Goal: Check status: Check status

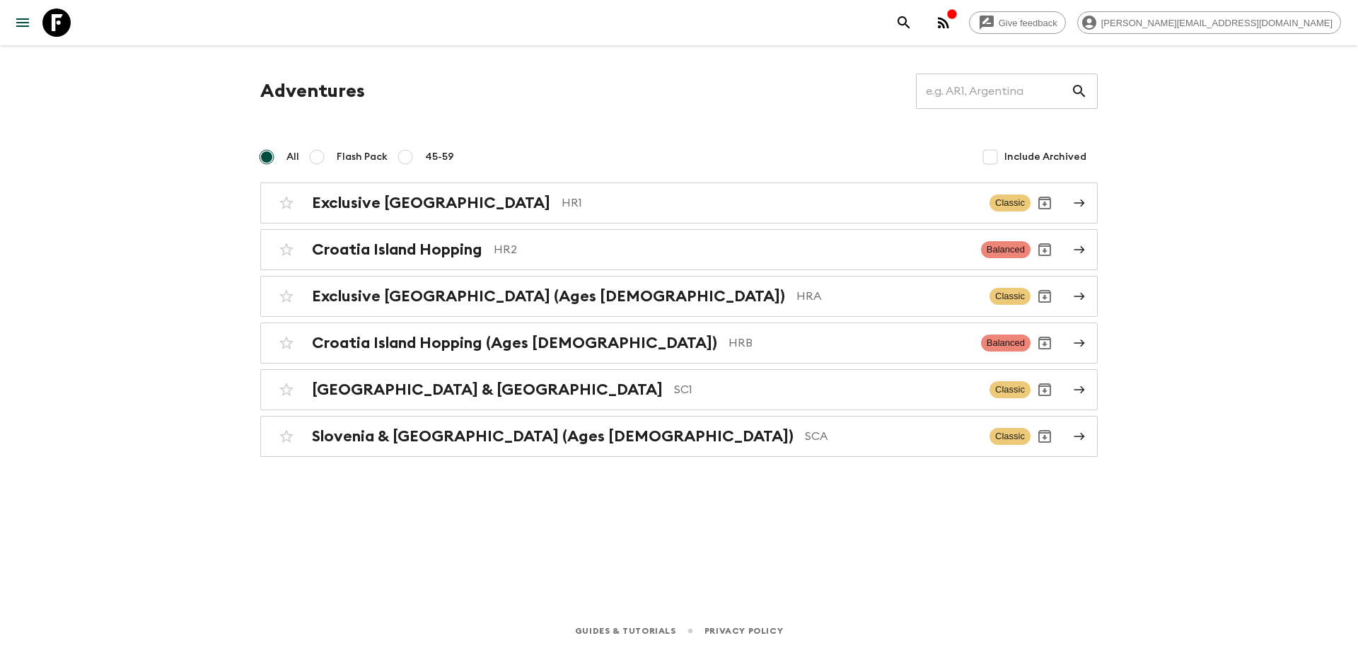
drag, startPoint x: 124, startPoint y: 295, endPoint x: 122, endPoint y: 273, distance: 22.0
click at [124, 293] on div "Give feedback [PERSON_NAME][EMAIL_ADDRESS][DOMAIN_NAME] Adventures ​ All Flash …" at bounding box center [679, 325] width 1358 height 650
click at [674, 394] on p "SC1" at bounding box center [826, 389] width 304 height 17
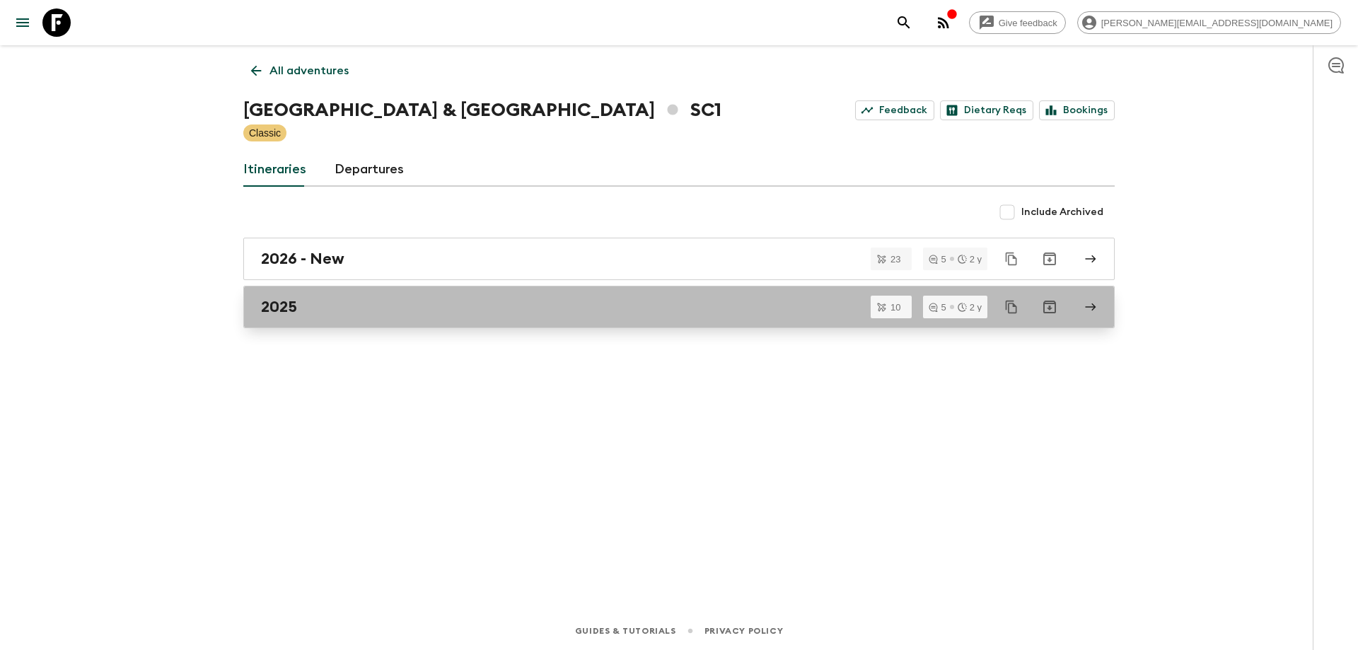
click at [411, 307] on div "2025" at bounding box center [665, 307] width 809 height 18
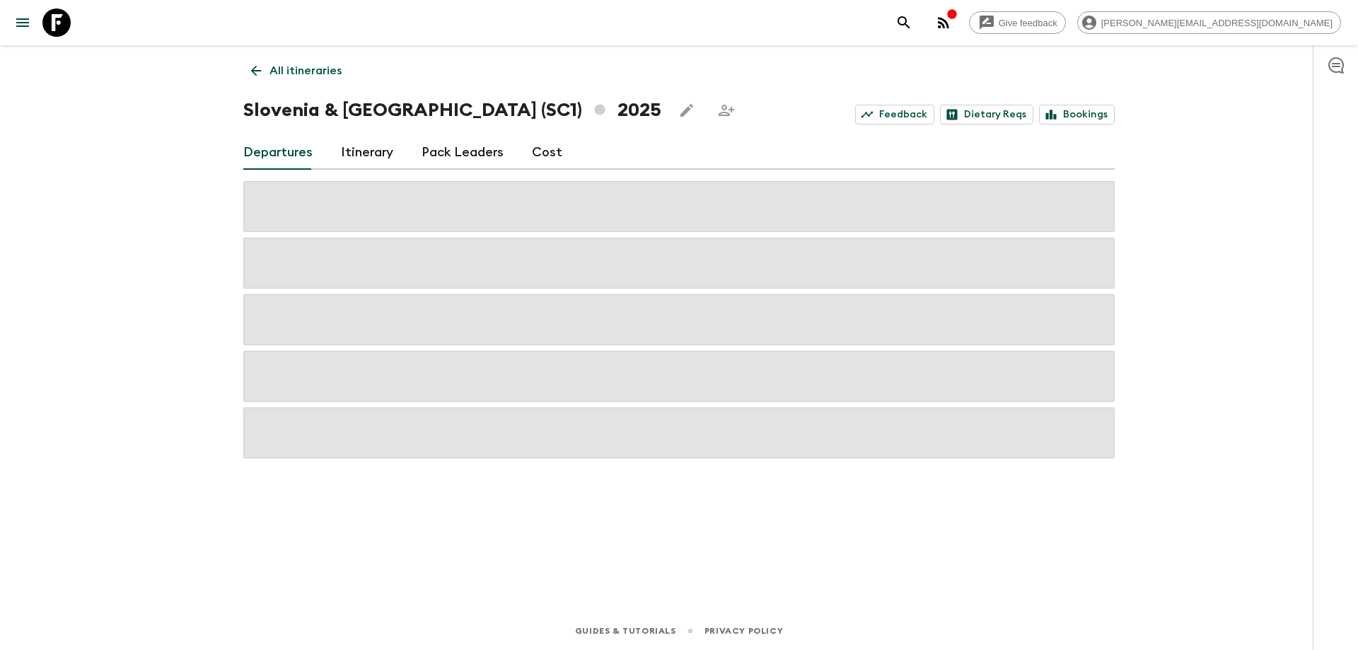
click at [208, 412] on div "Give feedback [PERSON_NAME][EMAIL_ADDRESS][DOMAIN_NAME] All itineraries [GEOGRA…" at bounding box center [679, 325] width 1358 height 650
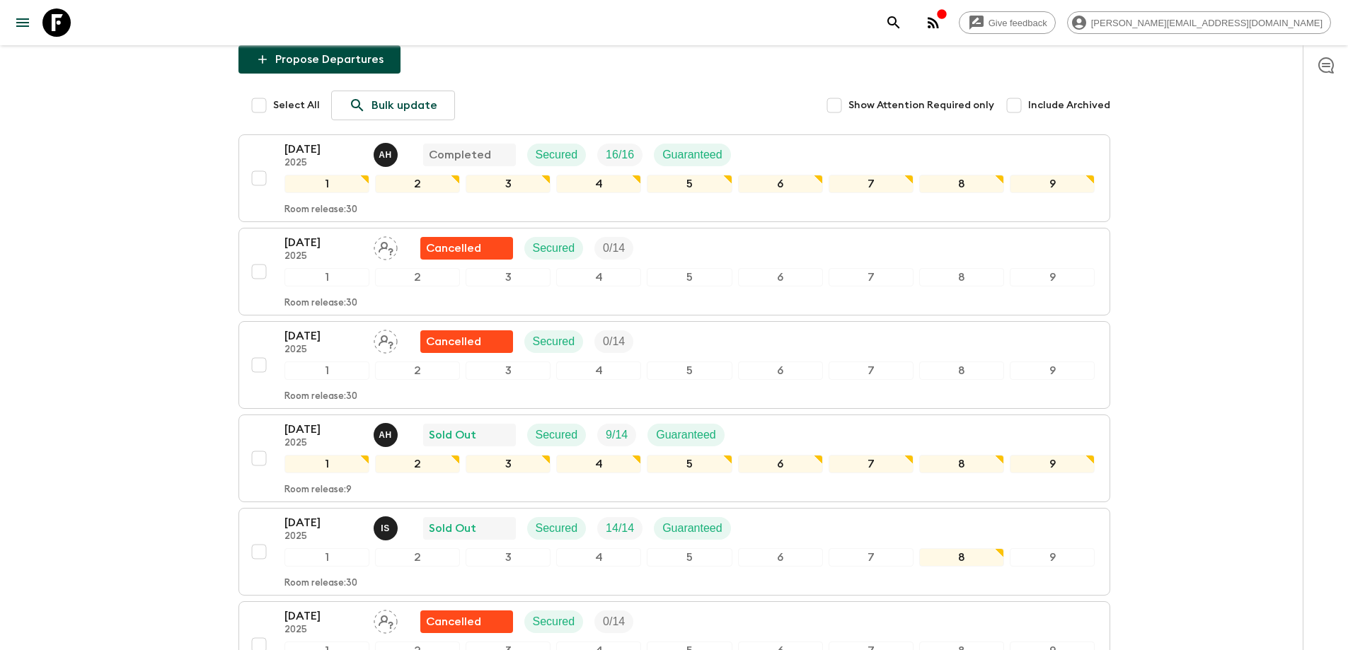
scroll to position [212, 0]
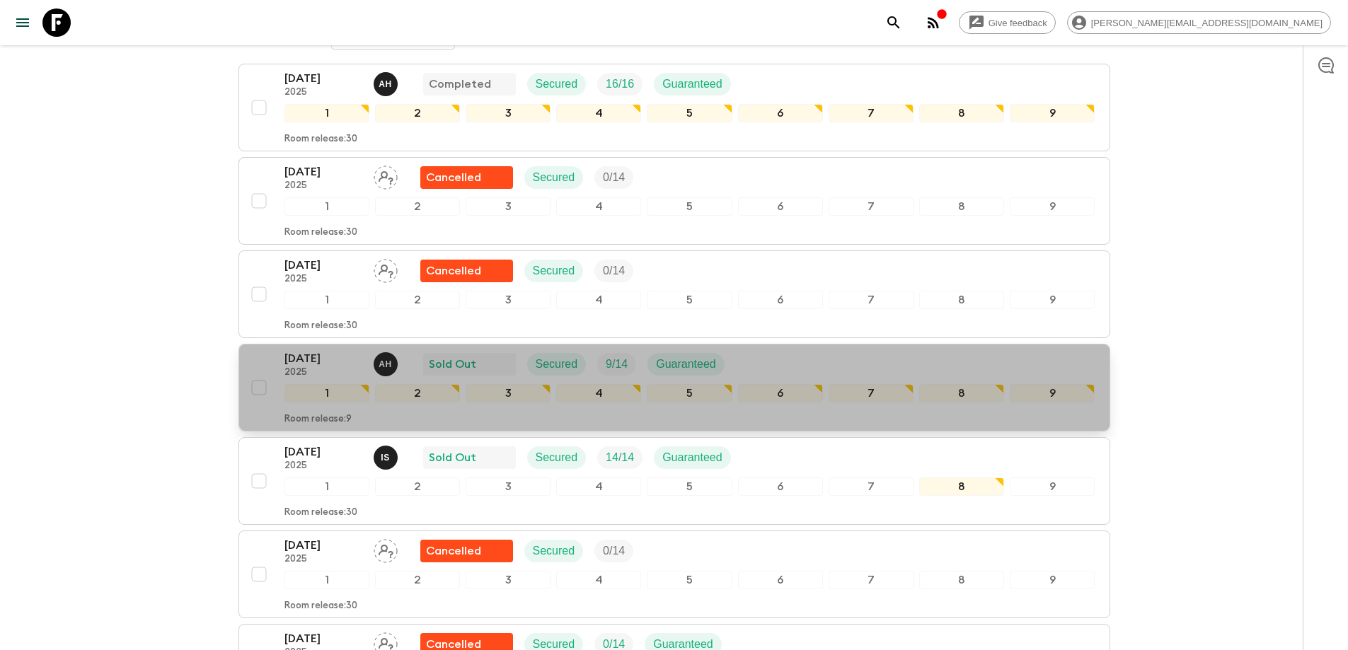
click at [787, 364] on div "[DATE] 2025 A H Sold Out Secured 9 / 14 Guaranteed" at bounding box center [689, 364] width 811 height 28
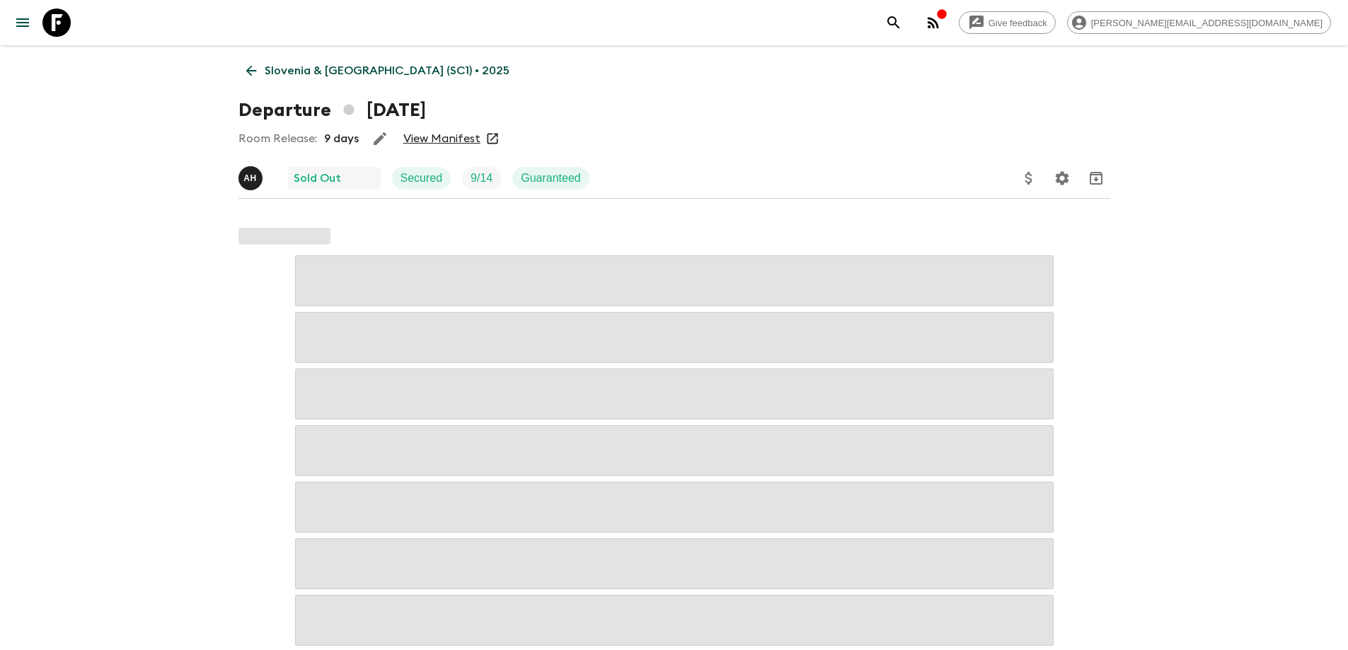
click at [422, 137] on link "View Manifest" at bounding box center [441, 139] width 77 height 14
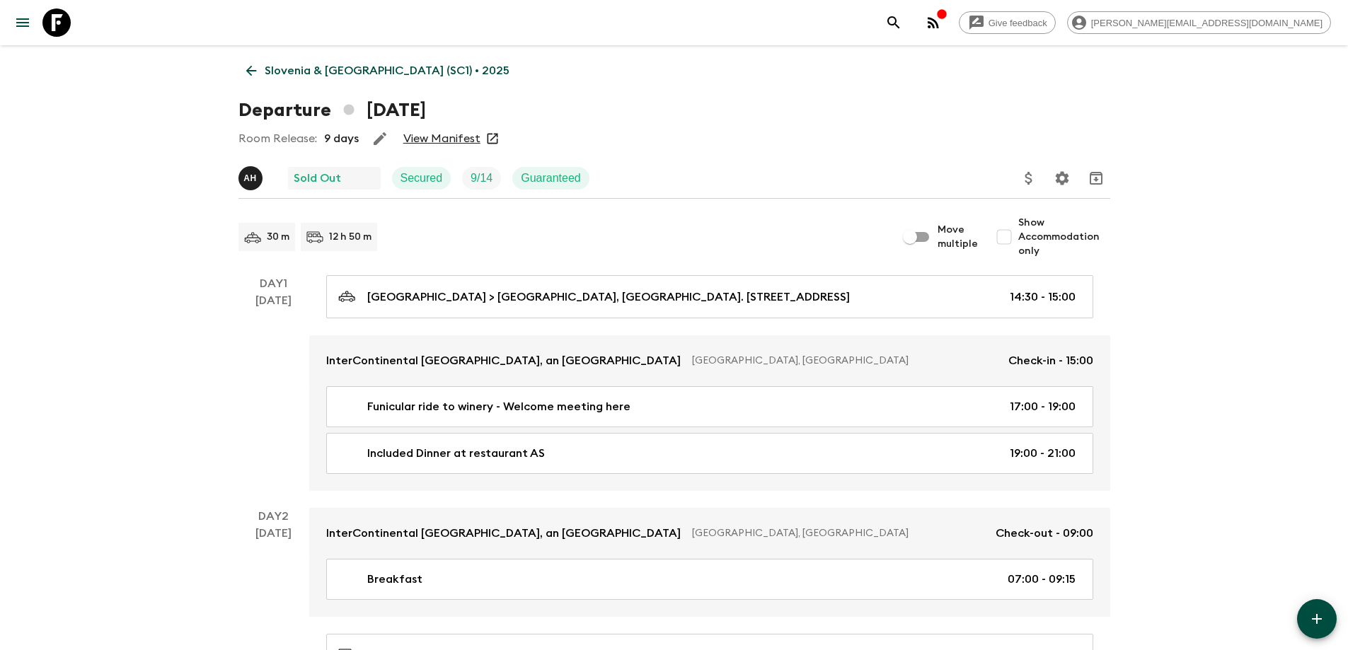
click at [386, 75] on p "Slovenia & [GEOGRAPHIC_DATA] (SC1) • 2025" at bounding box center [387, 70] width 245 height 17
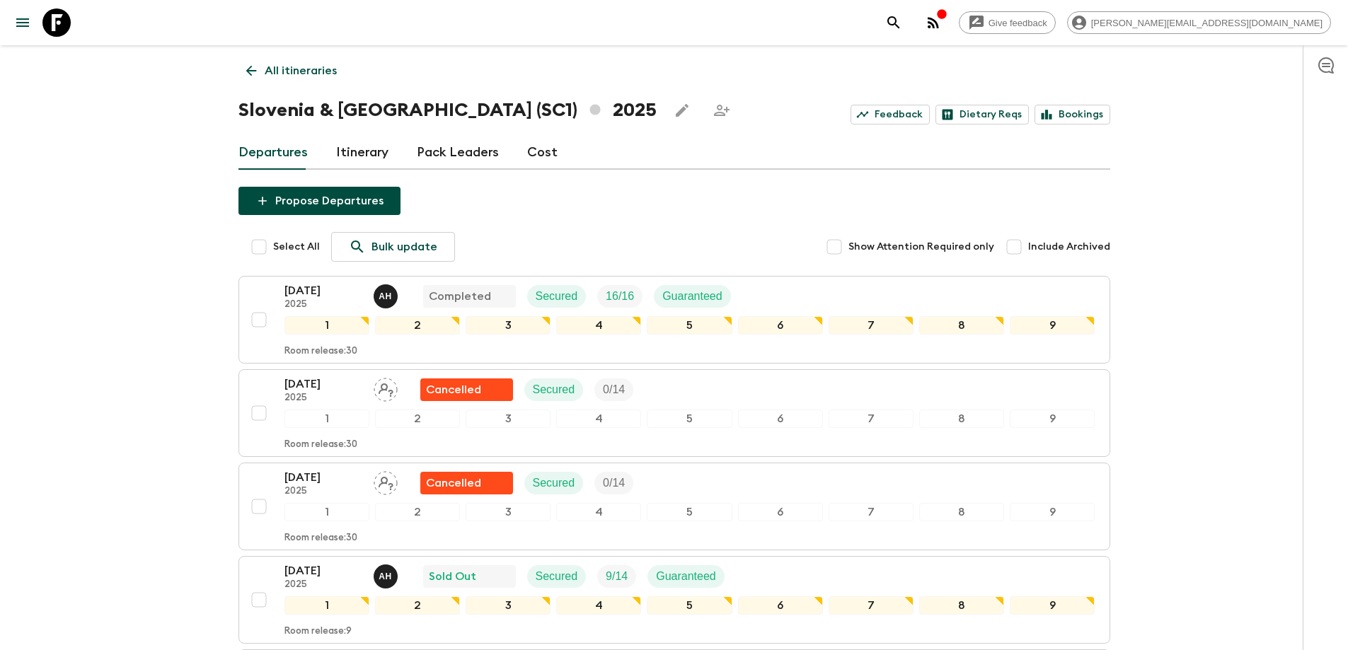
click at [265, 57] on link "All itineraries" at bounding box center [291, 71] width 106 height 28
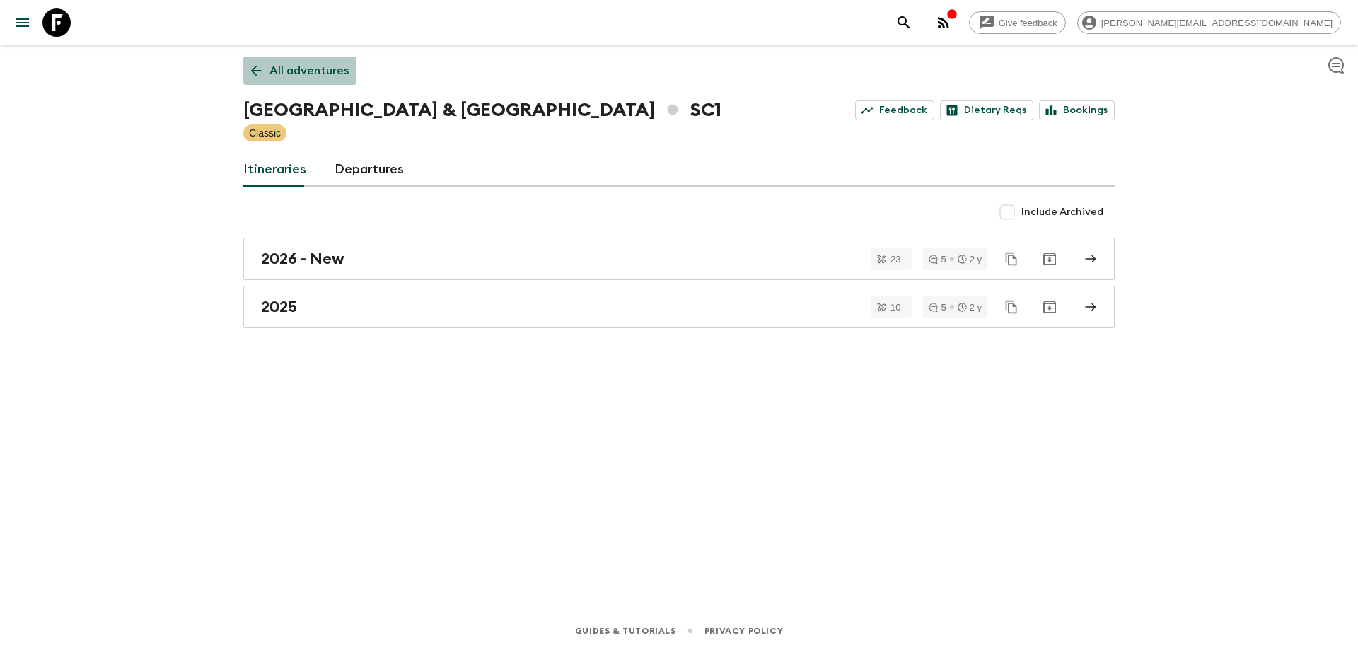
click at [274, 62] on p "All adventures" at bounding box center [309, 70] width 79 height 17
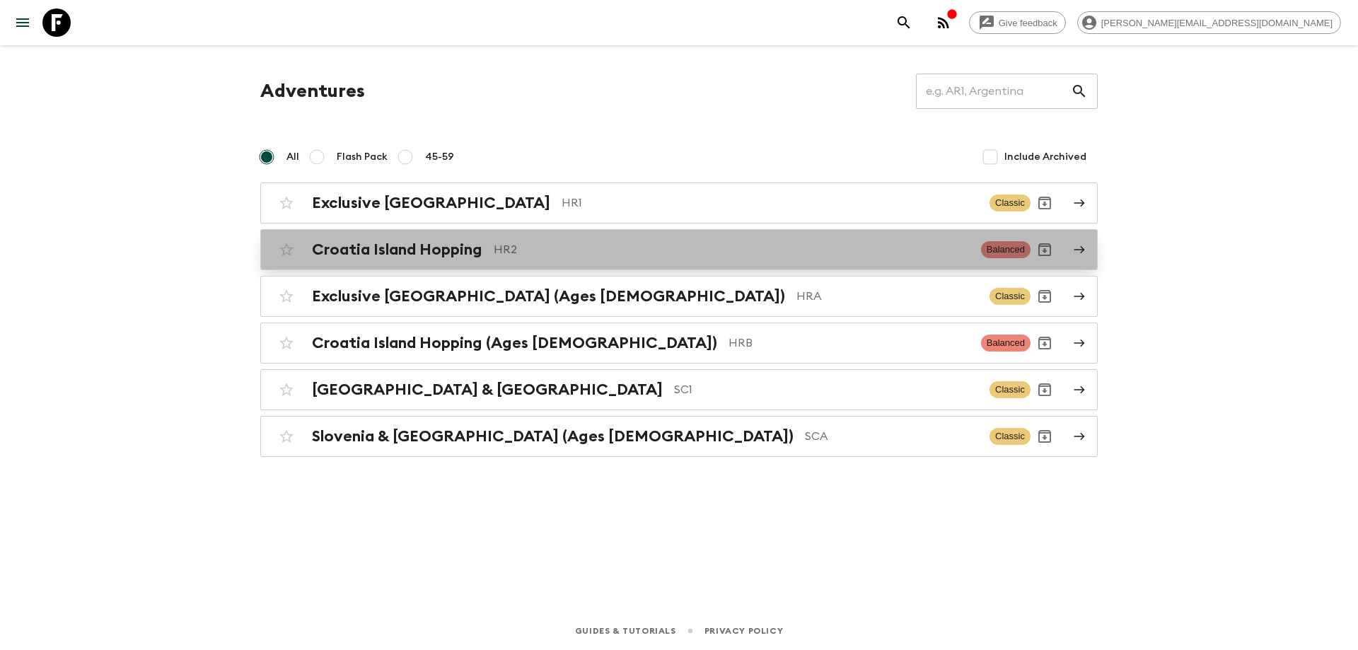
click at [578, 248] on p "HR2" at bounding box center [732, 249] width 476 height 17
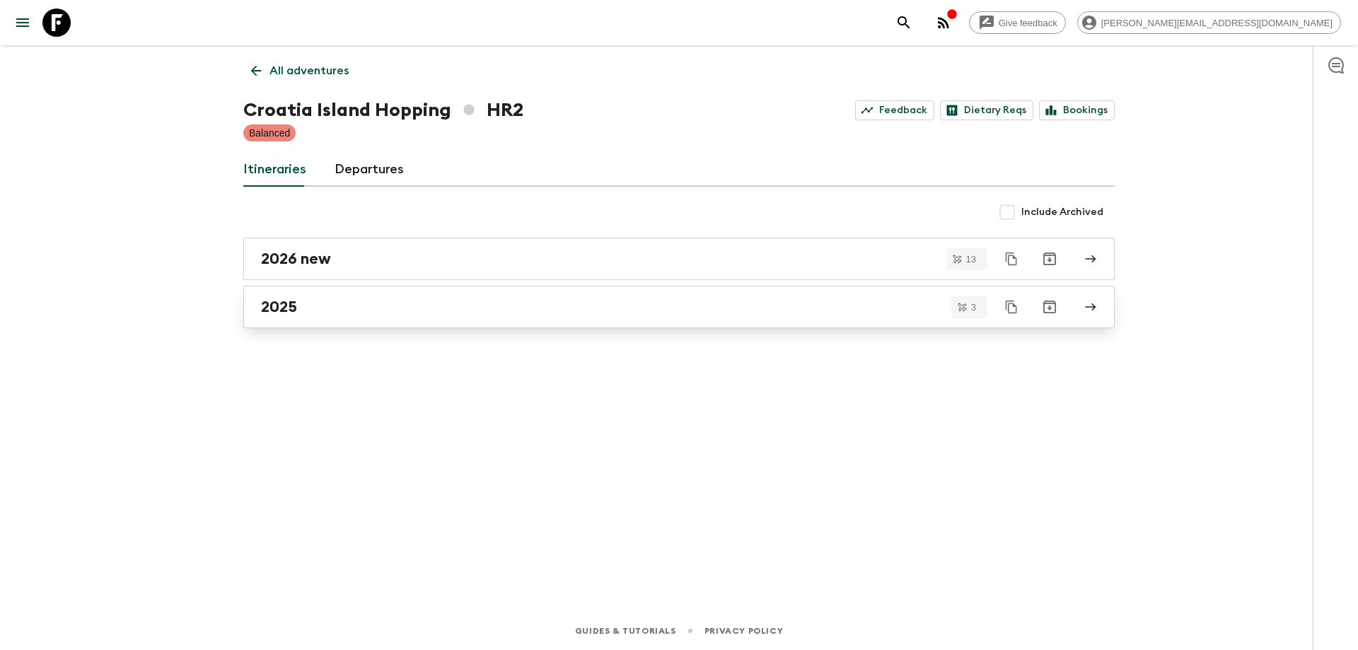
click at [461, 317] on link "2025" at bounding box center [678, 307] width 871 height 42
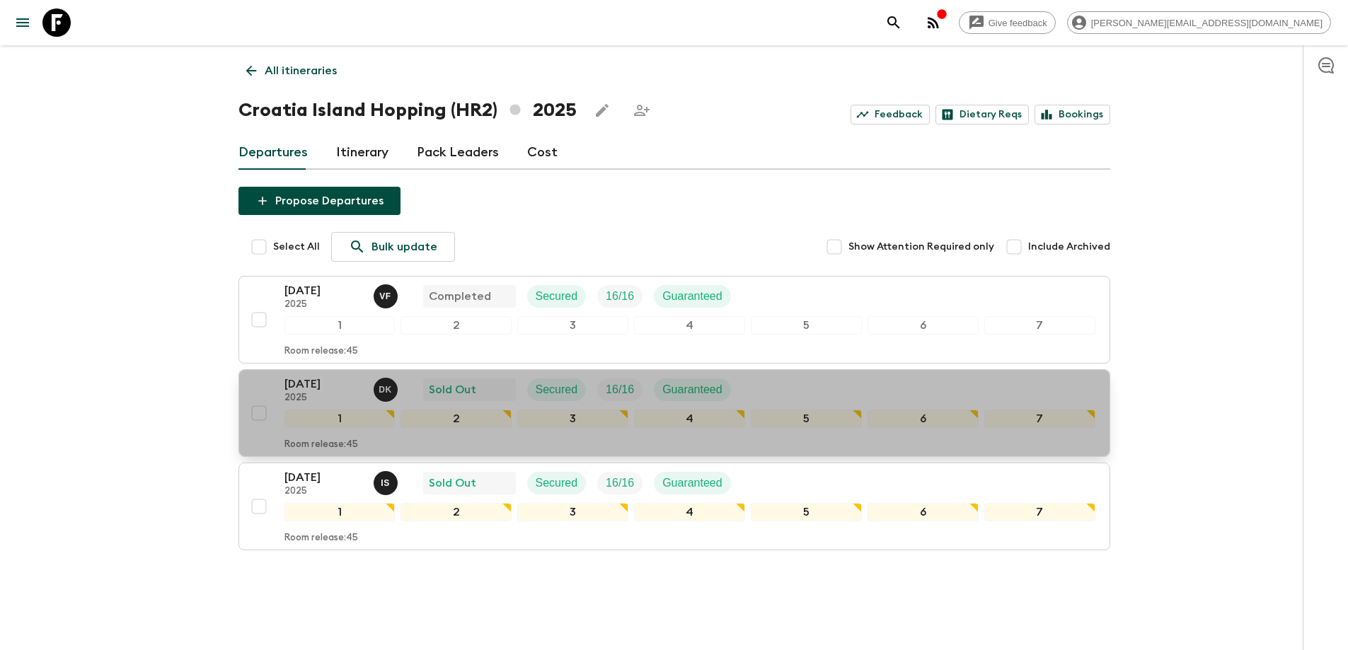
click at [812, 397] on div "[DATE] 2025 D K Sold Out Secured 16 / 16 Guaranteed" at bounding box center [689, 390] width 811 height 28
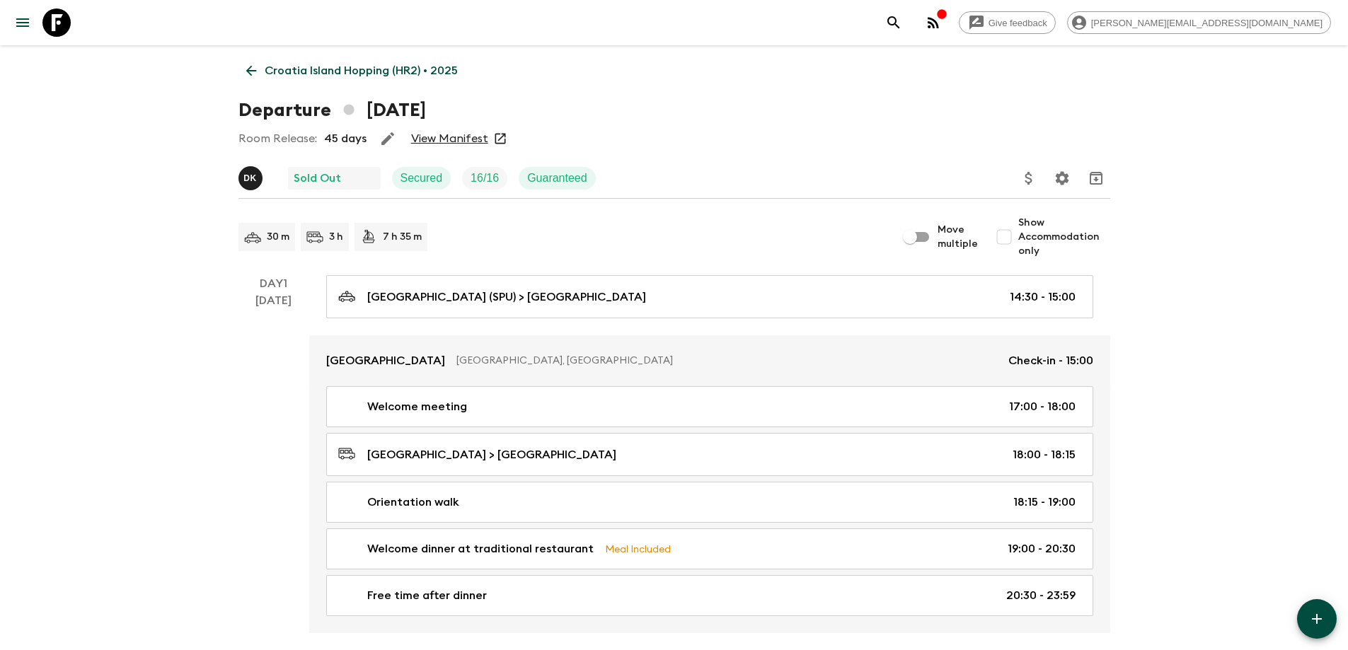
click at [446, 143] on link "View Manifest" at bounding box center [449, 139] width 77 height 14
click at [433, 134] on link "View Manifest" at bounding box center [449, 139] width 77 height 14
click at [288, 72] on p "Croatia Island Hopping (HR2) • 2025" at bounding box center [361, 70] width 193 height 17
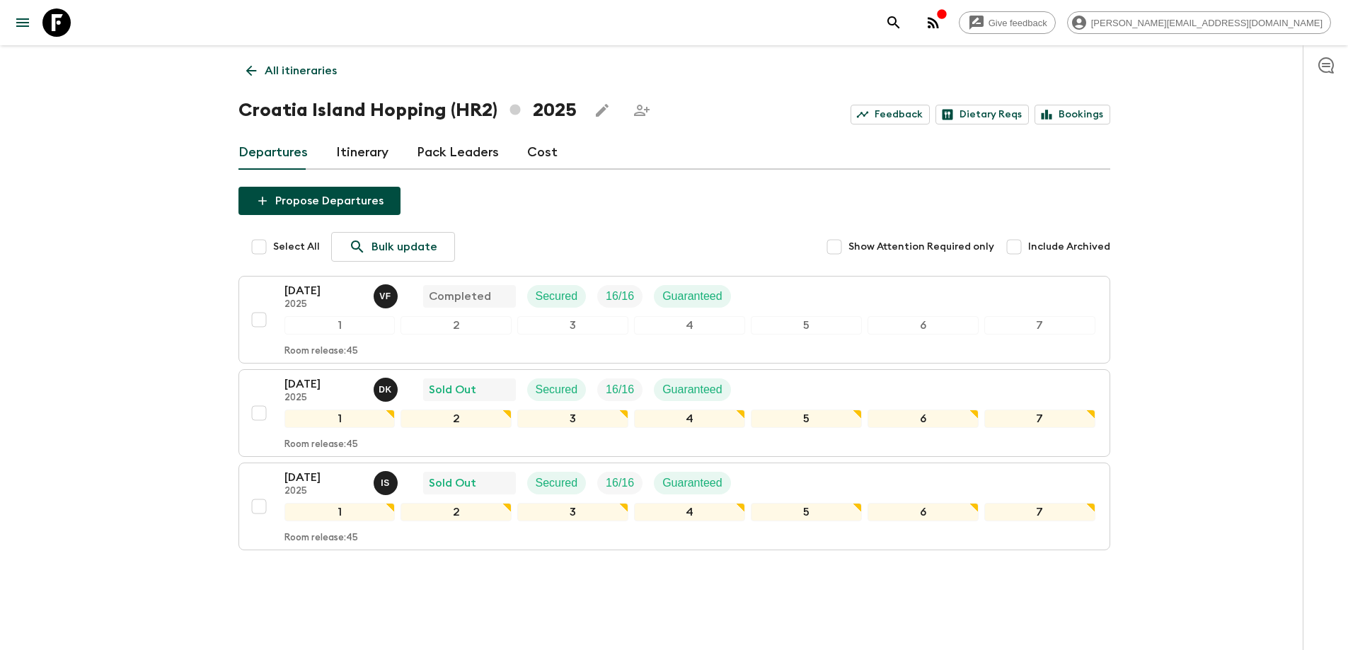
click at [307, 69] on p "All itineraries" at bounding box center [301, 70] width 72 height 17
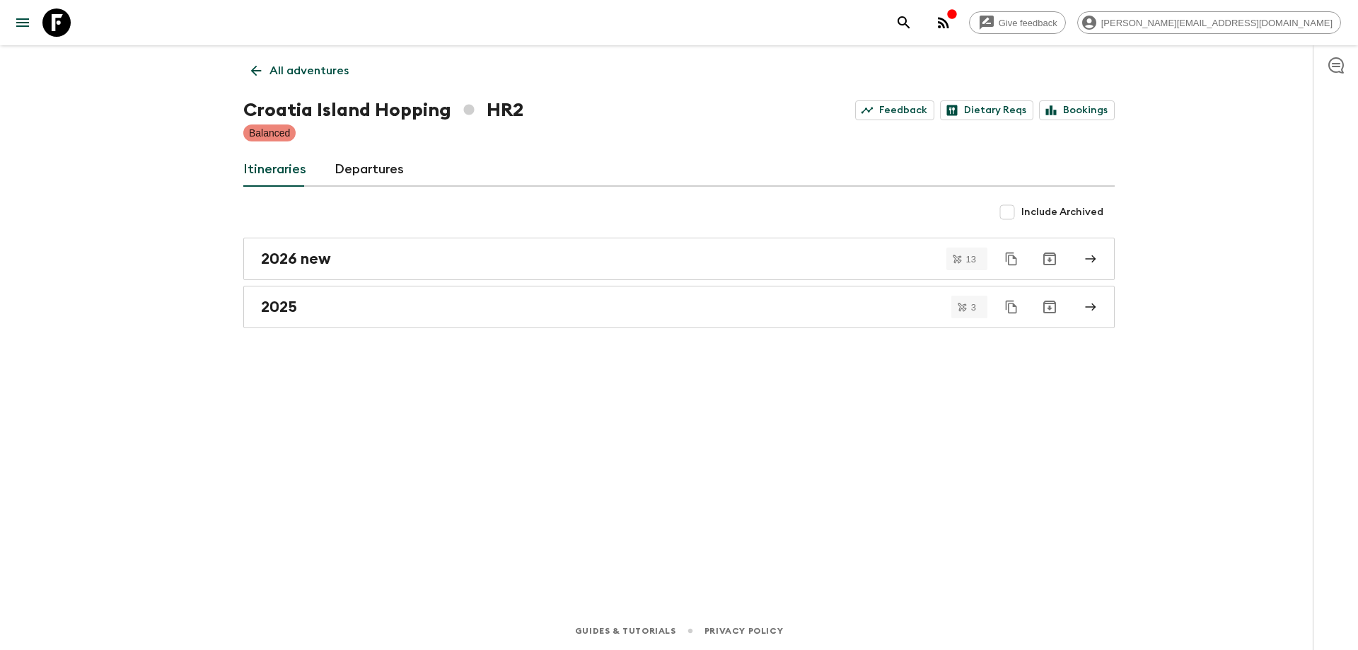
click at [282, 63] on p "All adventures" at bounding box center [309, 70] width 79 height 17
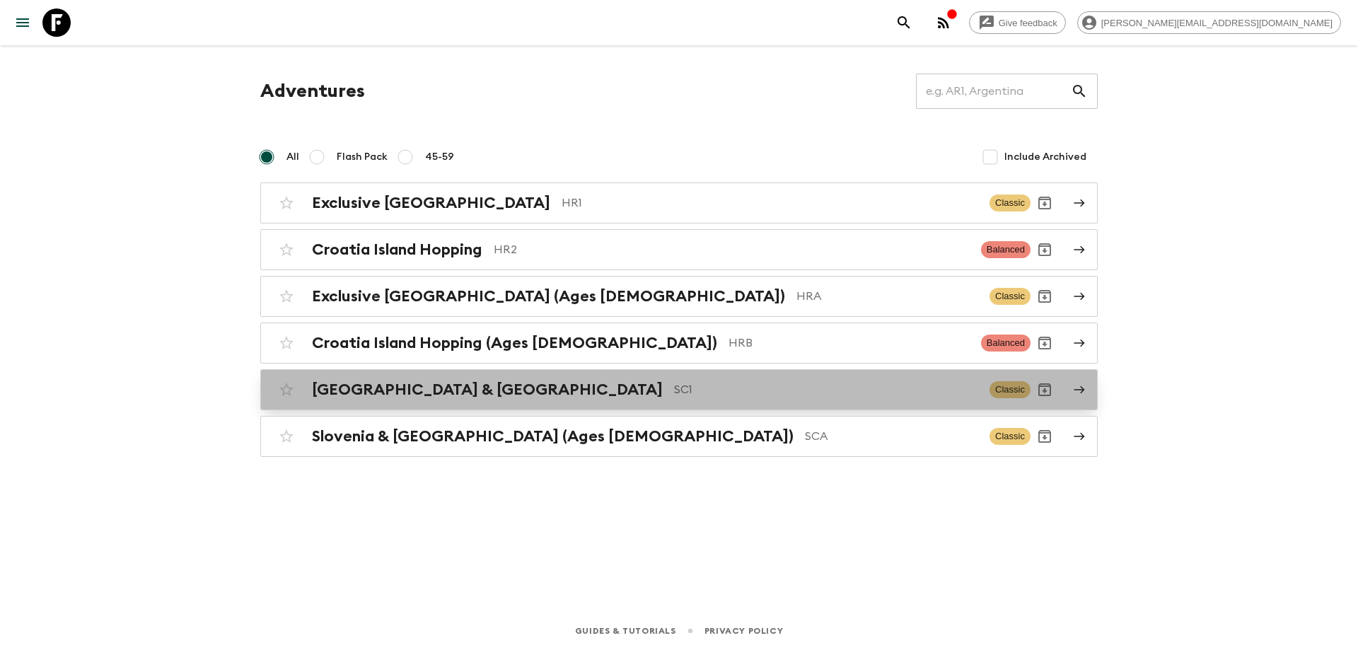
click at [674, 385] on p "SC1" at bounding box center [826, 389] width 304 height 17
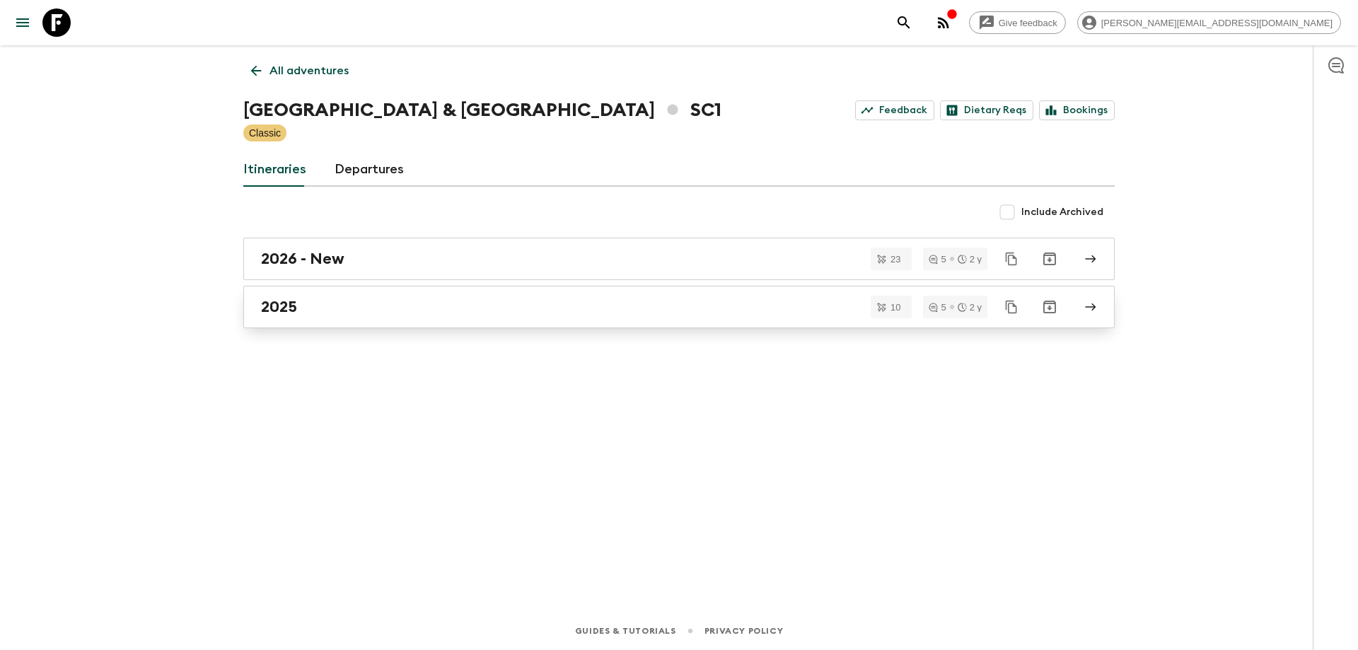
click at [422, 311] on div "2025" at bounding box center [665, 307] width 809 height 18
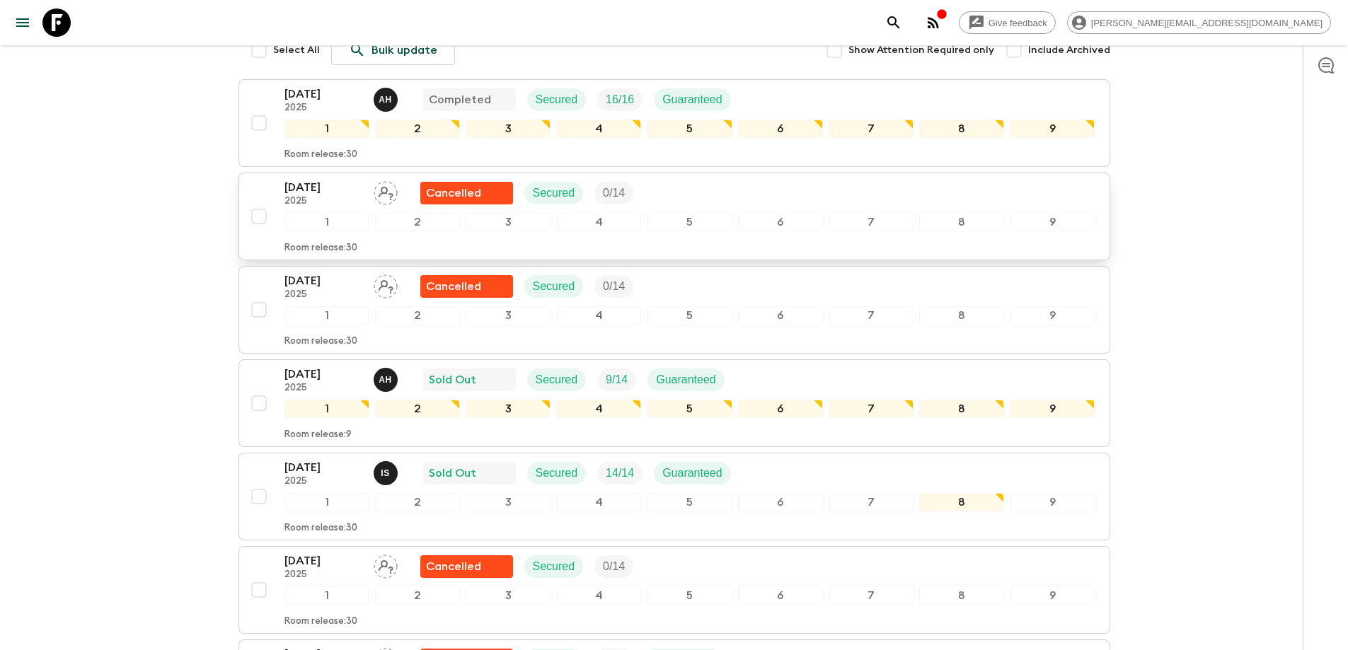
scroll to position [212, 0]
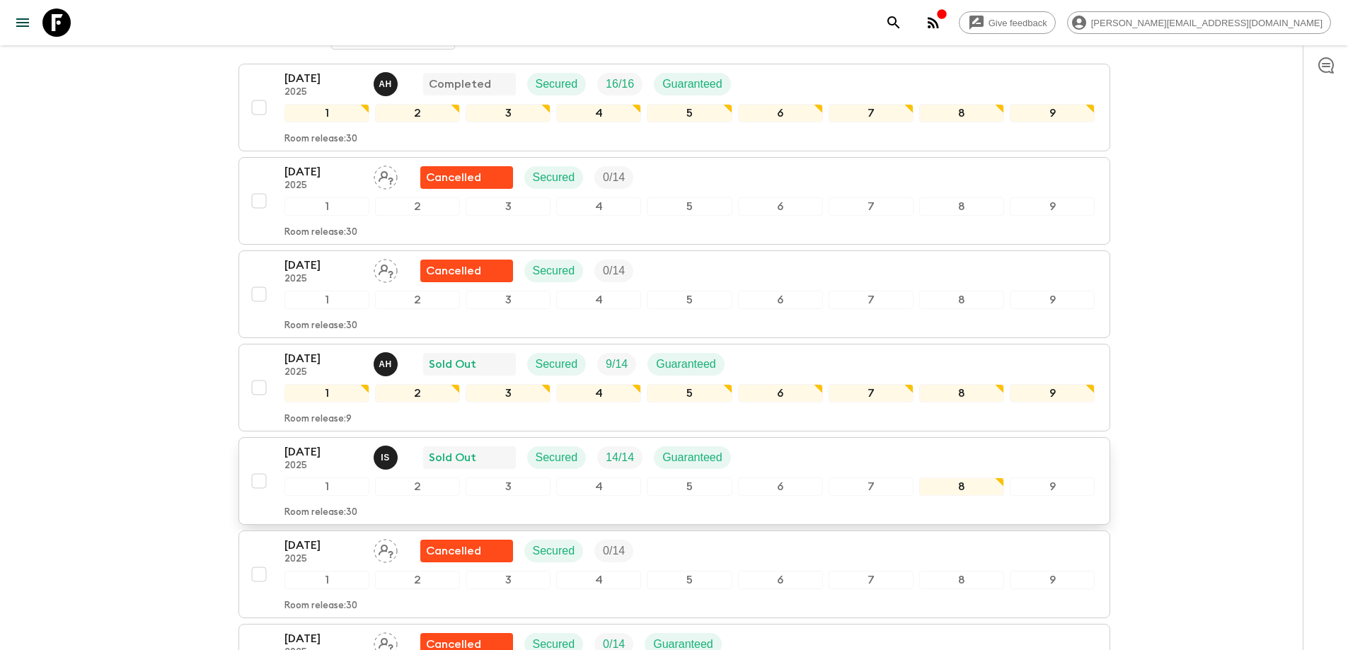
click at [787, 451] on div "[DATE] 2025 I S Sold Out Secured 14 / 14 Guaranteed" at bounding box center [689, 458] width 811 height 28
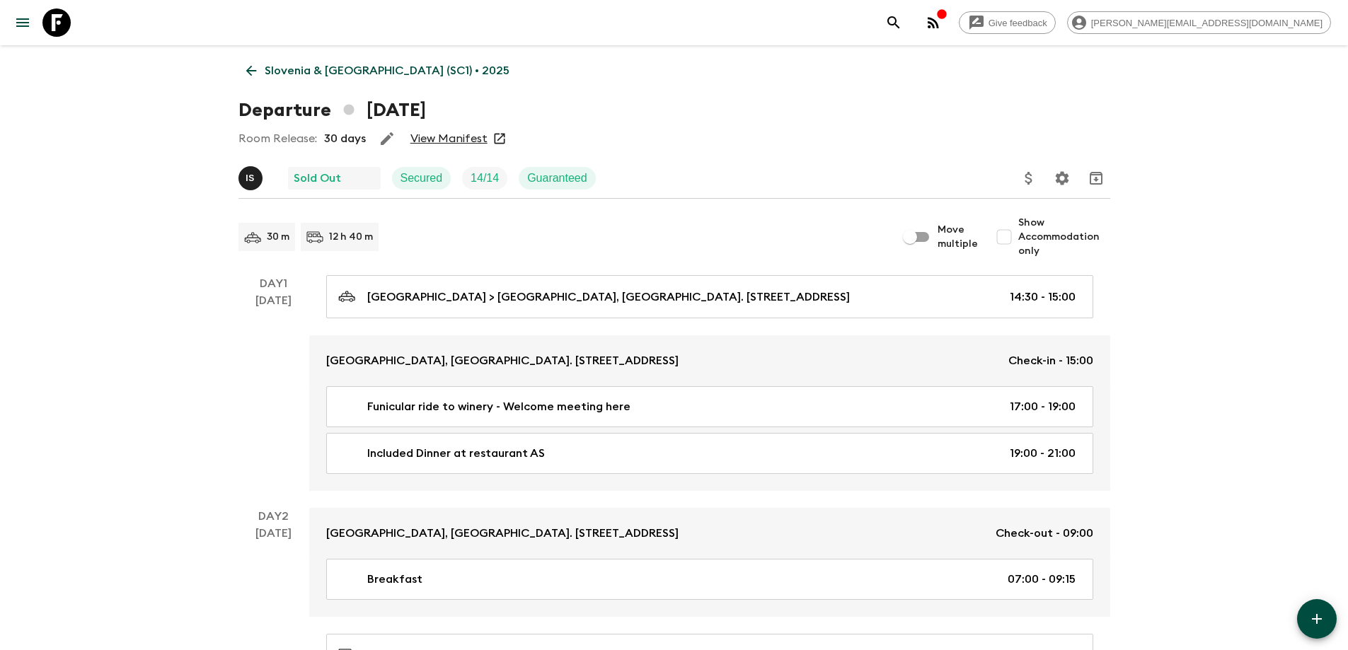
click at [443, 138] on link "View Manifest" at bounding box center [448, 139] width 77 height 14
click at [386, 76] on p "Slovenia & [GEOGRAPHIC_DATA] (SC1) • 2025" at bounding box center [387, 70] width 245 height 17
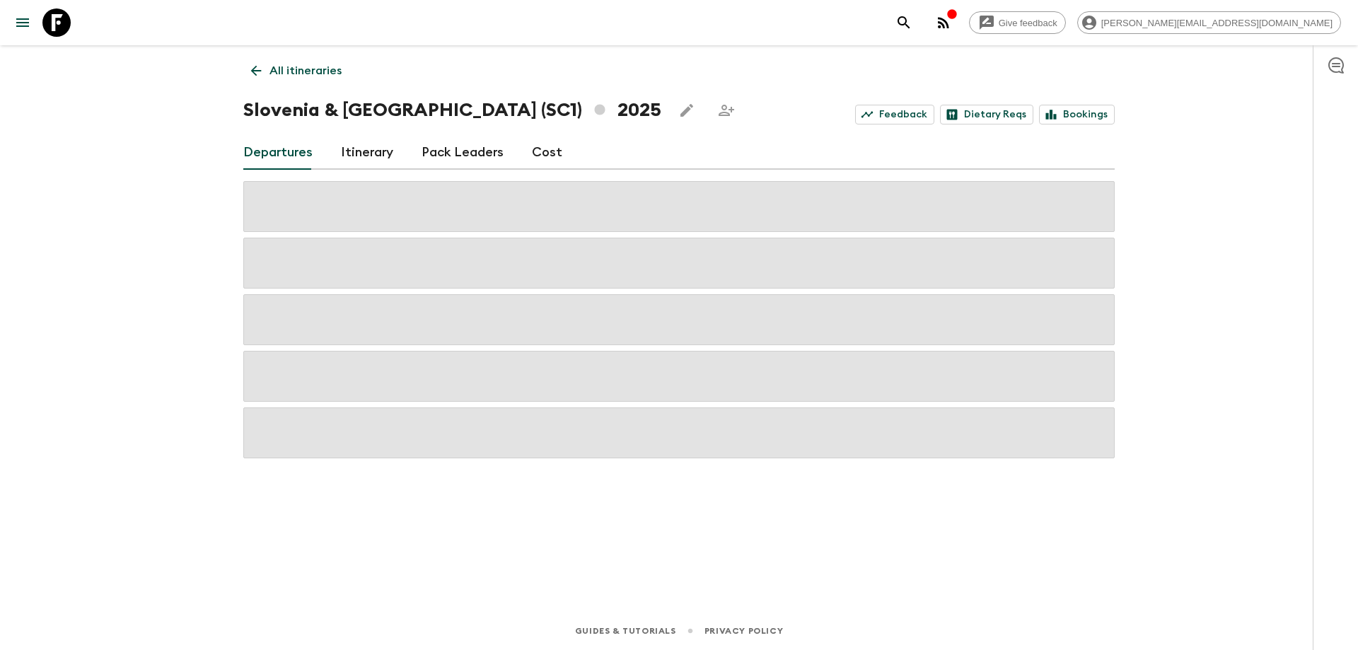
click at [327, 70] on p "All itineraries" at bounding box center [306, 70] width 72 height 17
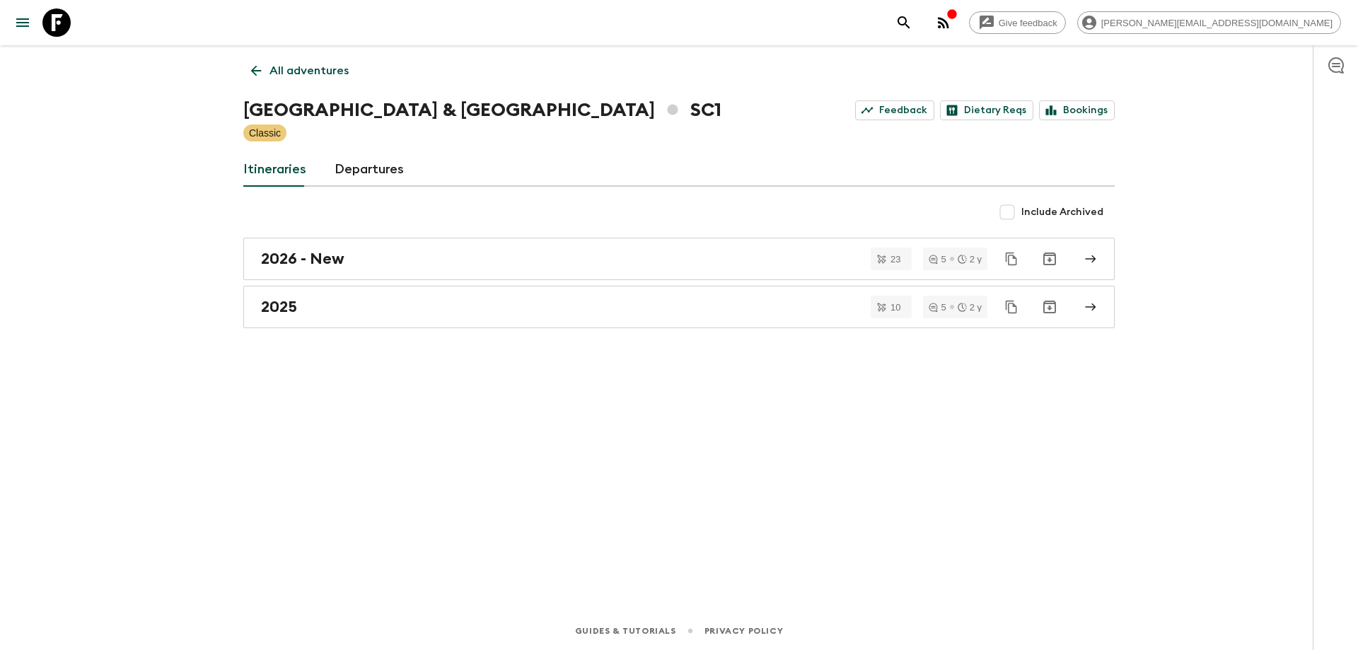
click at [296, 68] on p "All adventures" at bounding box center [309, 70] width 79 height 17
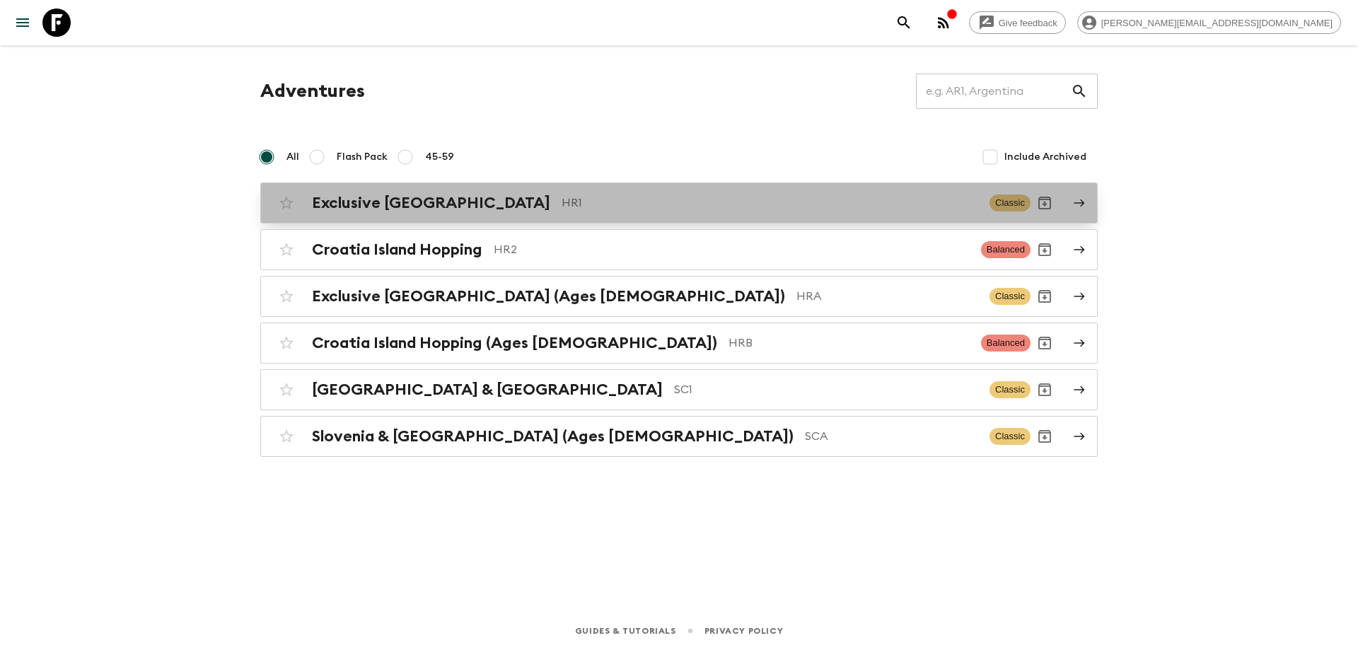
click at [562, 208] on p "HR1" at bounding box center [770, 203] width 417 height 17
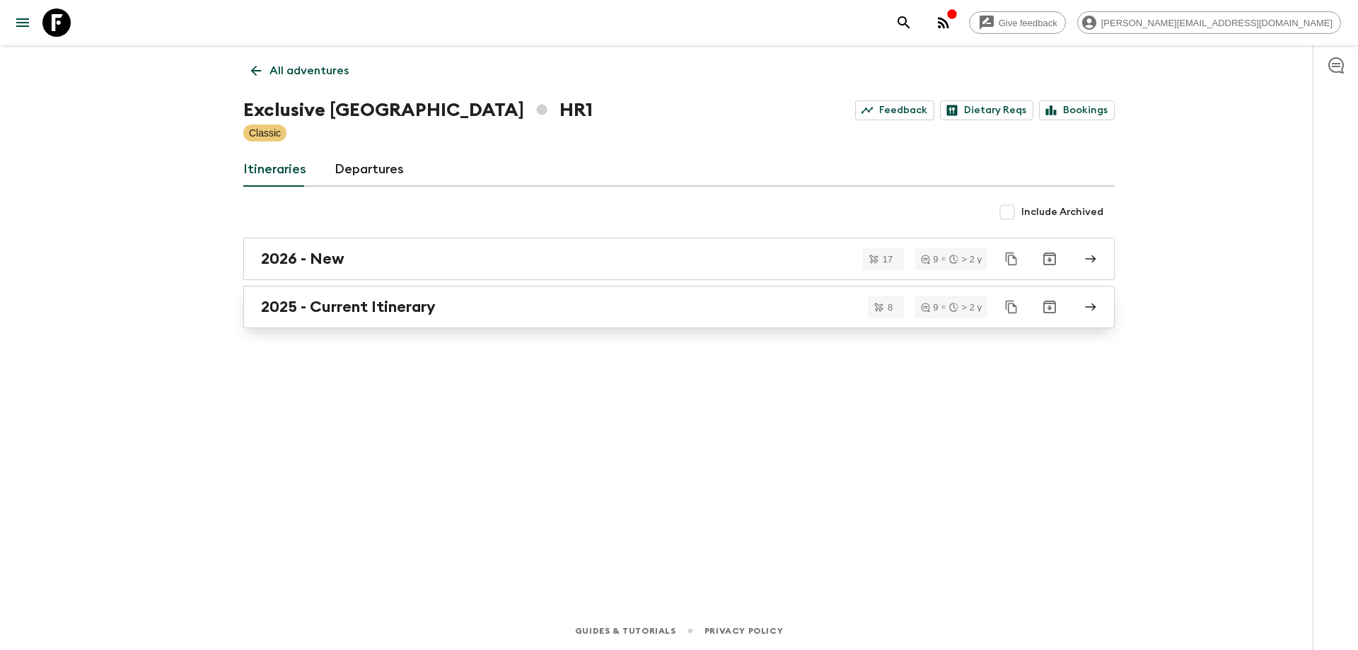
click at [386, 304] on h2 "2025 - Current Itinerary" at bounding box center [348, 307] width 175 height 18
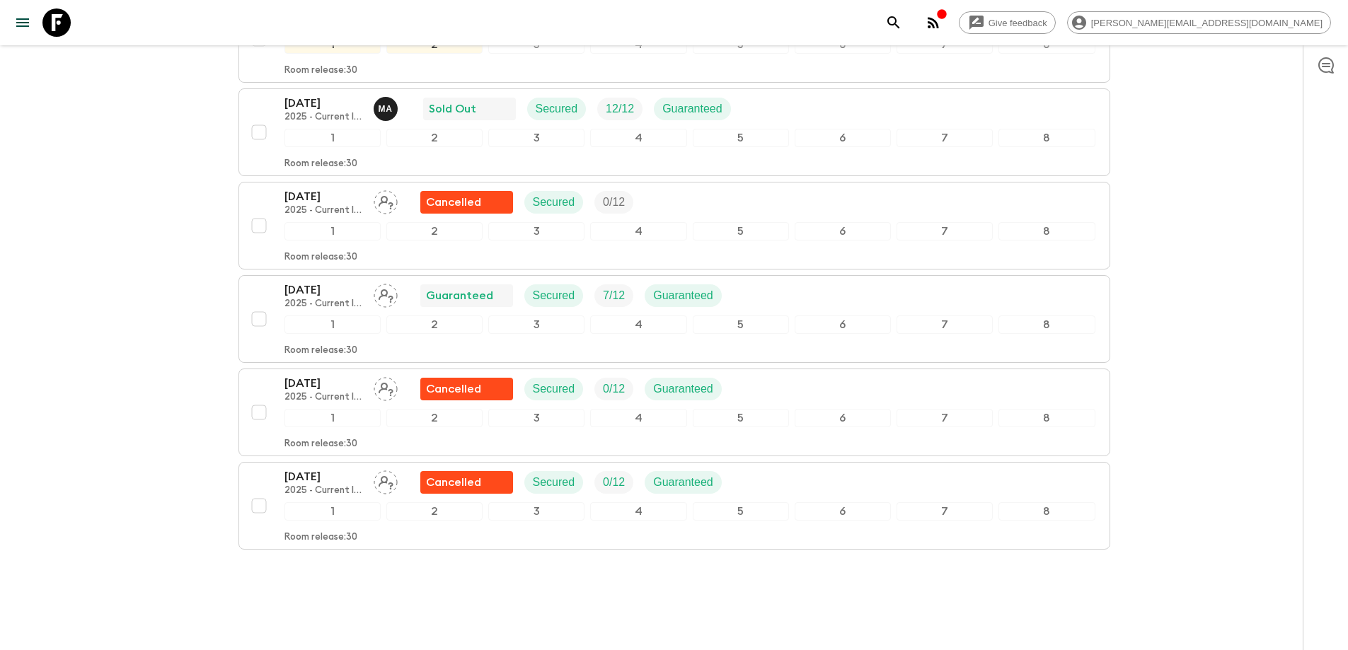
scroll to position [71, 0]
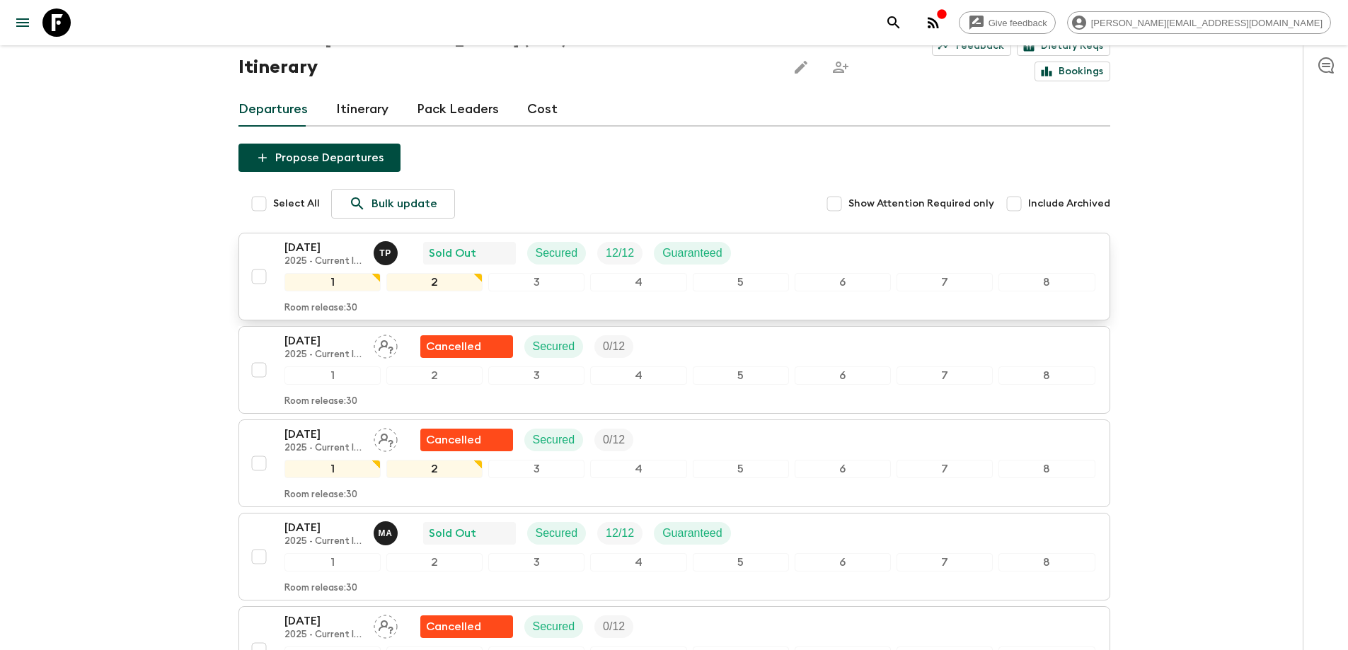
click at [823, 239] on div "[DATE] 2025 - Current Itinerary T P Sold Out Secured 12 / 12 Guaranteed" at bounding box center [689, 253] width 811 height 28
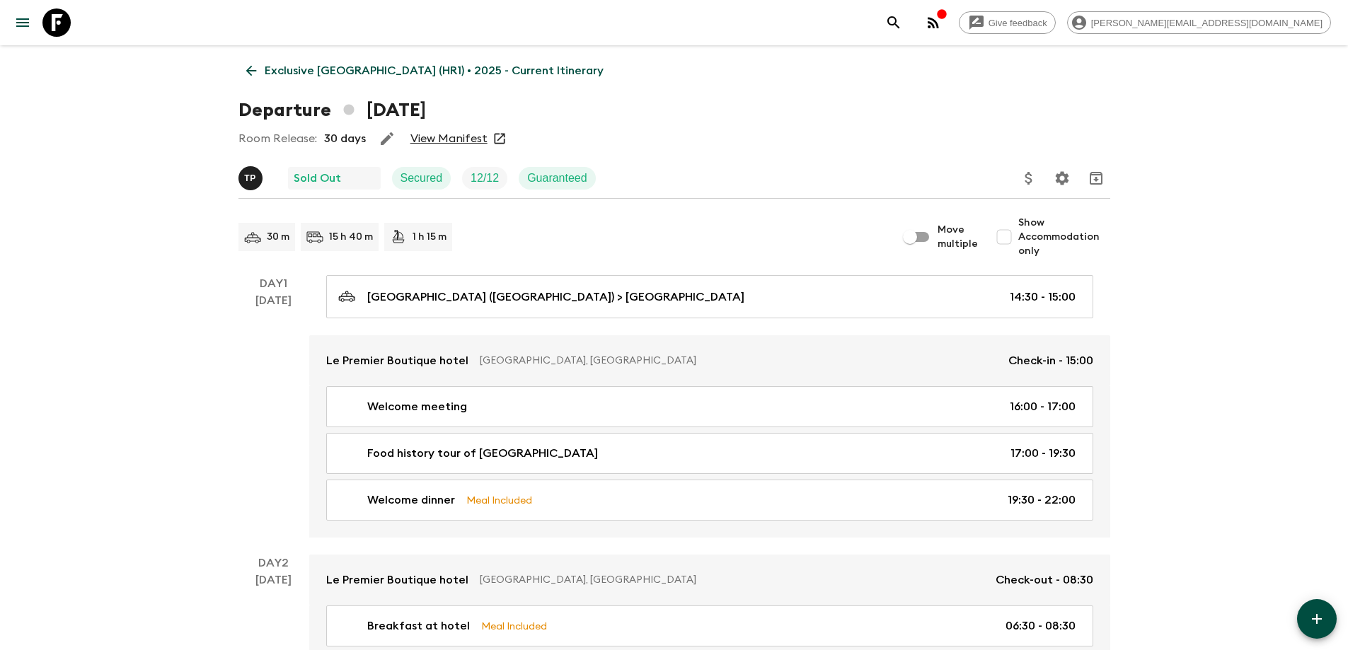
click at [431, 139] on link "View Manifest" at bounding box center [448, 139] width 77 height 14
